Goal: Complete application form

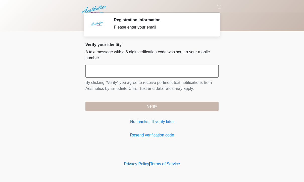
click at [173, 76] on input "text" at bounding box center [151, 71] width 133 height 13
click at [163, 119] on link "No thanks, I'll verify later" at bounding box center [151, 122] width 133 height 6
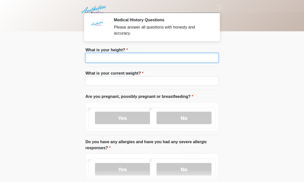
click at [156, 55] on input "What is your height?" at bounding box center [151, 58] width 133 height 10
type input "***"
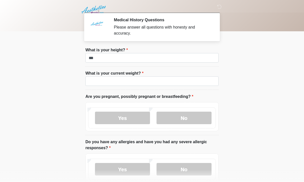
click at [131, 75] on label "What is your current weight?" at bounding box center [114, 73] width 58 height 6
click at [131, 77] on input "What is your current weight?" at bounding box center [151, 82] width 133 height 10
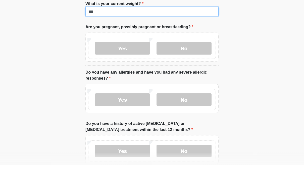
scroll to position [55, 0]
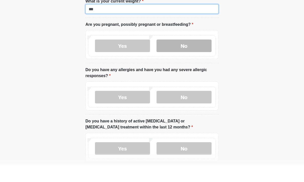
type input "***"
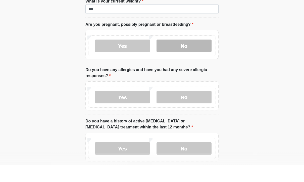
click at [186, 57] on label "No" at bounding box center [183, 63] width 55 height 13
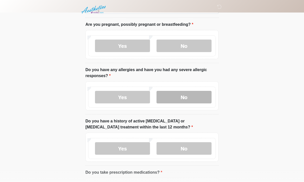
click at [181, 96] on label "No" at bounding box center [183, 97] width 55 height 13
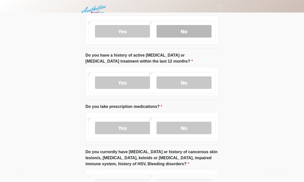
scroll to position [140, 0]
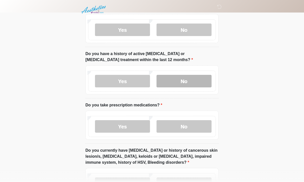
click at [188, 76] on label "No" at bounding box center [183, 81] width 55 height 13
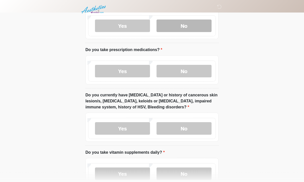
scroll to position [195, 0]
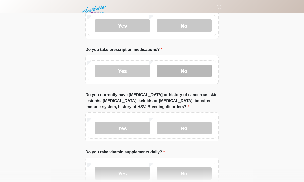
click at [177, 71] on label "No" at bounding box center [183, 71] width 55 height 13
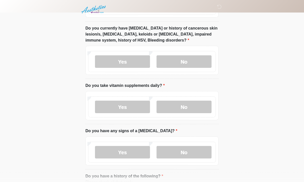
scroll to position [262, 0]
click at [183, 58] on label "No" at bounding box center [183, 61] width 55 height 13
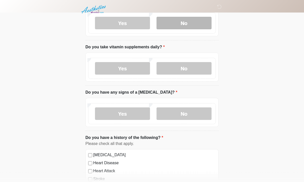
scroll to position [301, 0]
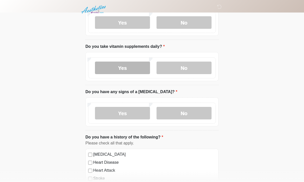
click at [120, 63] on label "Yes" at bounding box center [122, 68] width 55 height 13
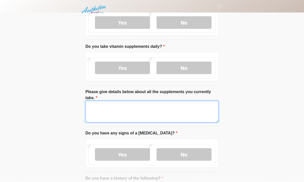
click at [132, 104] on textarea "Please give details below about all the supplements you currently take." at bounding box center [151, 112] width 133 height 22
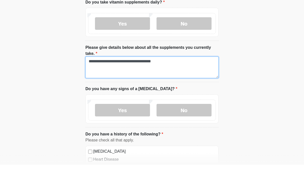
type textarea "**********"
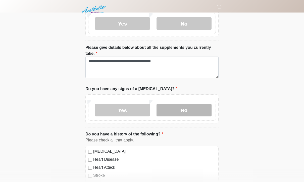
click at [177, 107] on label "No" at bounding box center [183, 110] width 55 height 13
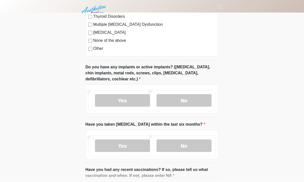
scroll to position [578, 0]
click at [184, 100] on label "No" at bounding box center [183, 100] width 55 height 13
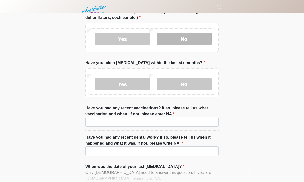
scroll to position [639, 0]
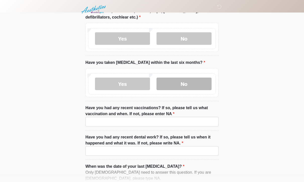
click at [170, 82] on label "No" at bounding box center [183, 84] width 55 height 13
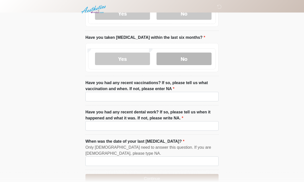
scroll to position [665, 0]
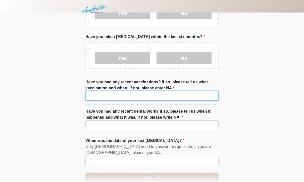
click at [195, 96] on input "Have you had any recent vaccinations? If so, please tell us what vaccination an…" at bounding box center [151, 96] width 133 height 10
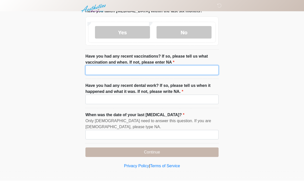
scroll to position [691, 0]
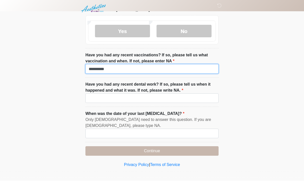
type input "*********"
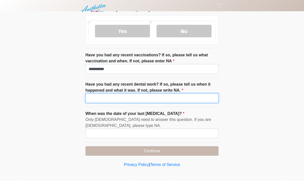
click at [137, 95] on input "Have you had any recent dental work? If so, please tell us when it happened and…" at bounding box center [151, 100] width 133 height 10
type input "*********"
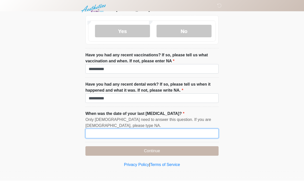
click at [158, 130] on input "When was the date of your last menstrual cycle?" at bounding box center [151, 135] width 133 height 10
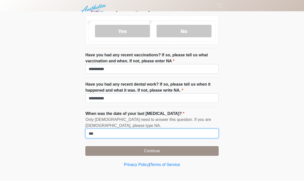
type input "***"
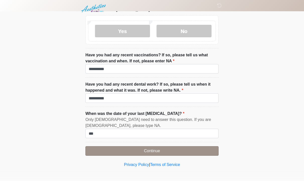
click at [170, 148] on button "Continue" at bounding box center [151, 153] width 133 height 10
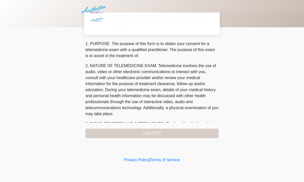
scroll to position [0, 0]
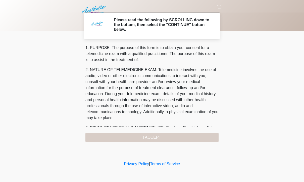
click at [177, 136] on div "1. PURPOSE. The purpose of this form is to obtain your consent for a telemedici…" at bounding box center [151, 94] width 133 height 98
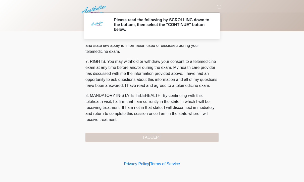
scroll to position [215, 0]
click at [139, 138] on button "I ACCEPT" at bounding box center [151, 138] width 133 height 10
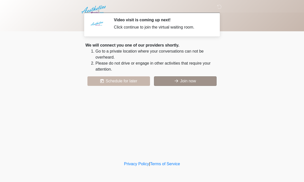
click at [203, 82] on button "Join now" at bounding box center [185, 82] width 62 height 10
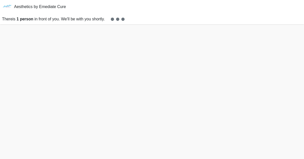
scroll to position [2, 0]
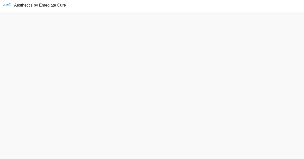
click at [203, 12] on div "Aesthetics by Emediate Cure" at bounding box center [152, 5] width 304 height 14
